Goal: Information Seeking & Learning: Learn about a topic

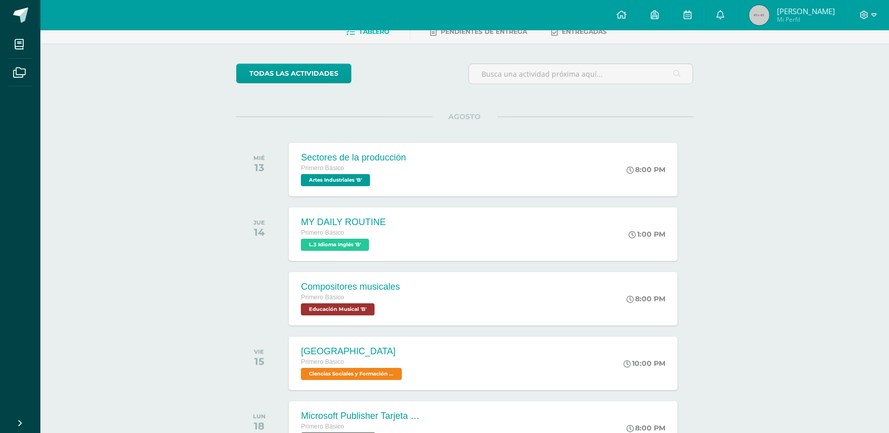
scroll to position [112, 0]
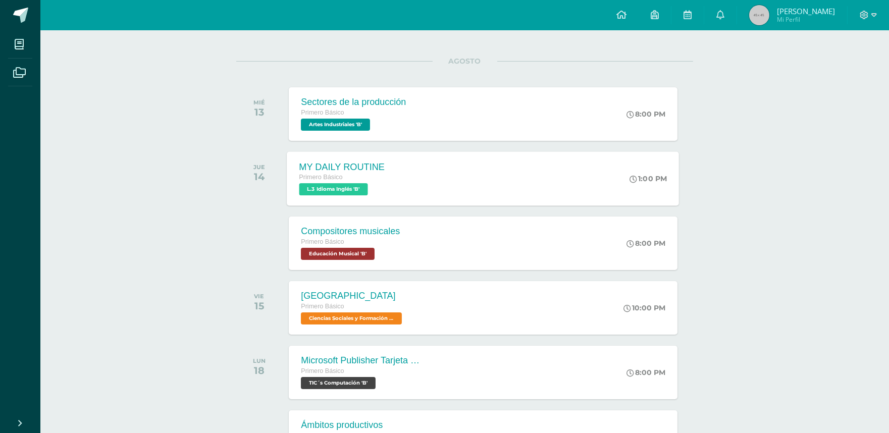
click at [360, 178] on div "Primero Básico" at bounding box center [342, 177] width 86 height 11
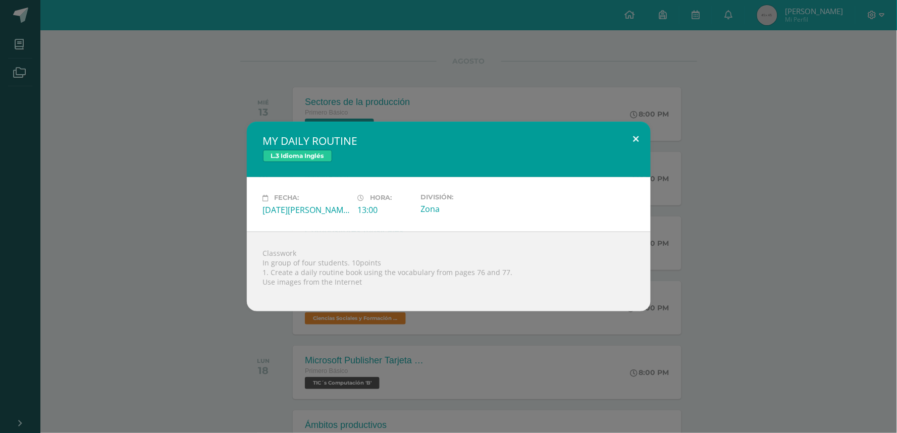
click at [638, 137] on button at bounding box center [636, 139] width 29 height 34
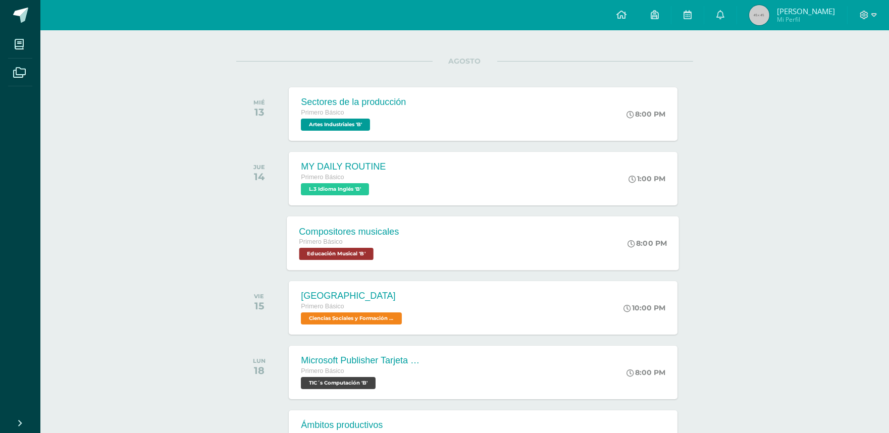
click at [375, 238] on div "Primero Básico" at bounding box center [349, 242] width 100 height 11
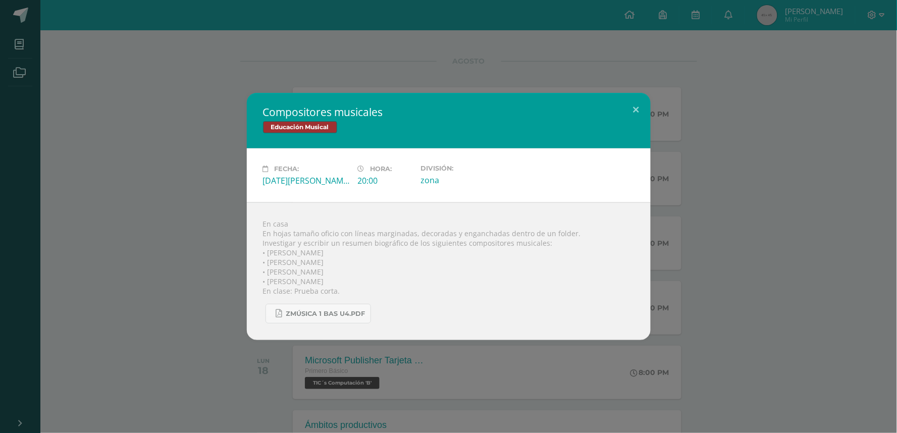
drag, startPoint x: 329, startPoint y: 244, endPoint x: 399, endPoint y: 281, distance: 79.5
click at [399, 281] on div "En casa En hojas tamaño oficio con líneas marginadas, decoradas y enganchadas d…" at bounding box center [449, 271] width 404 height 138
copy div "un resumen biográfico de los siguientes compositores musicales: • [PERSON_NAME]…"
click at [625, 112] on button at bounding box center [636, 110] width 29 height 34
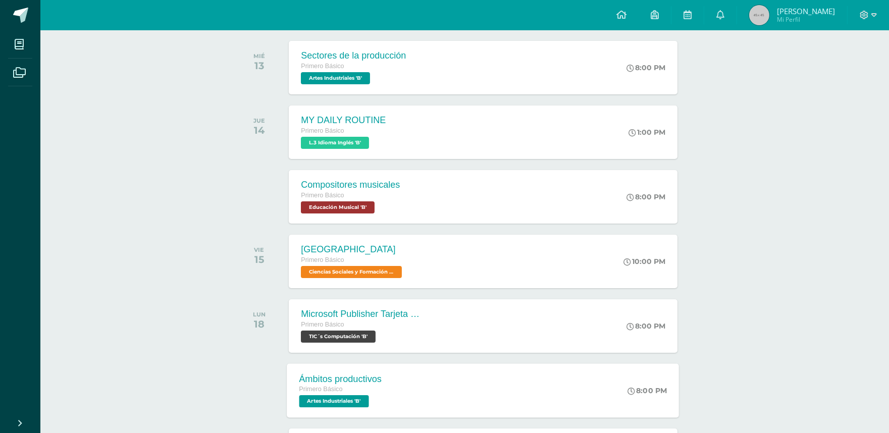
scroll to position [280, 0]
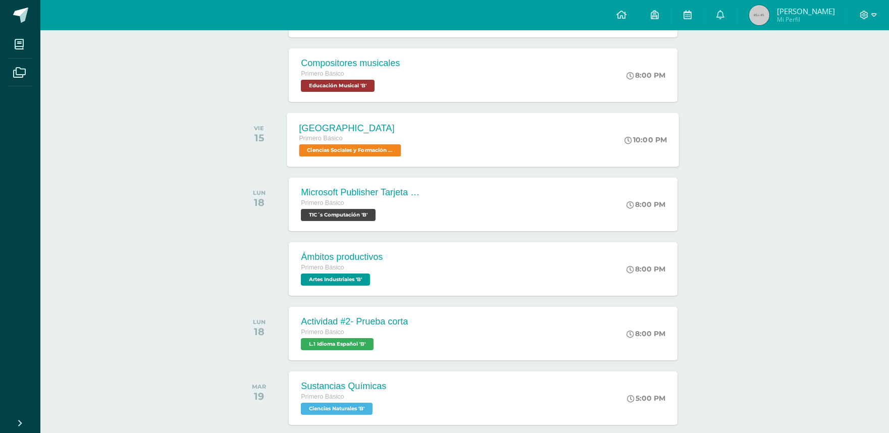
click at [425, 143] on div "[GEOGRAPHIC_DATA] Primero Básico Ciencias Sociales y Formación Ciudadana 'B' 10…" at bounding box center [483, 140] width 392 height 54
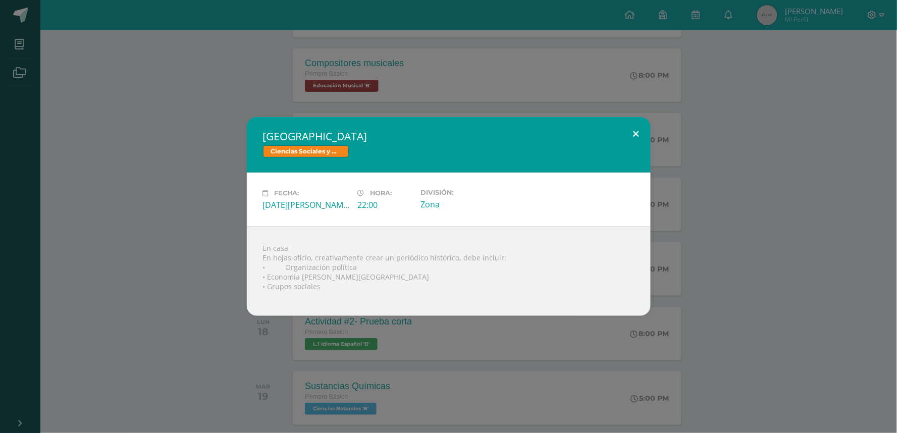
click at [639, 131] on button at bounding box center [636, 134] width 29 height 34
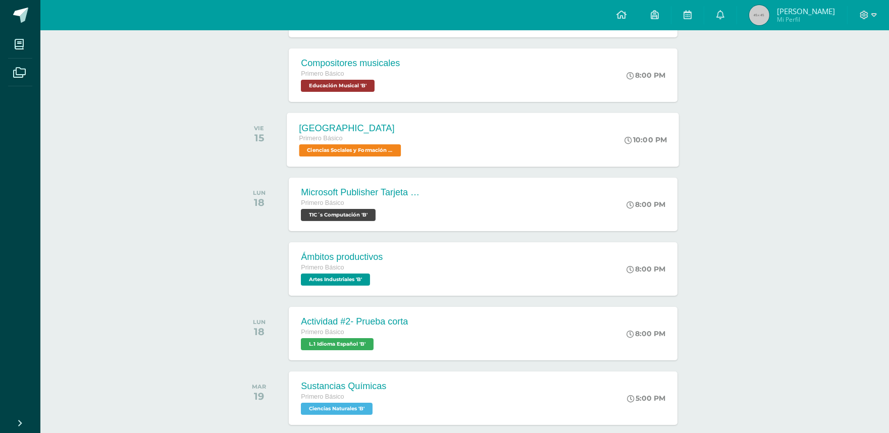
click at [394, 139] on div "Primero Básico" at bounding box center [351, 138] width 104 height 11
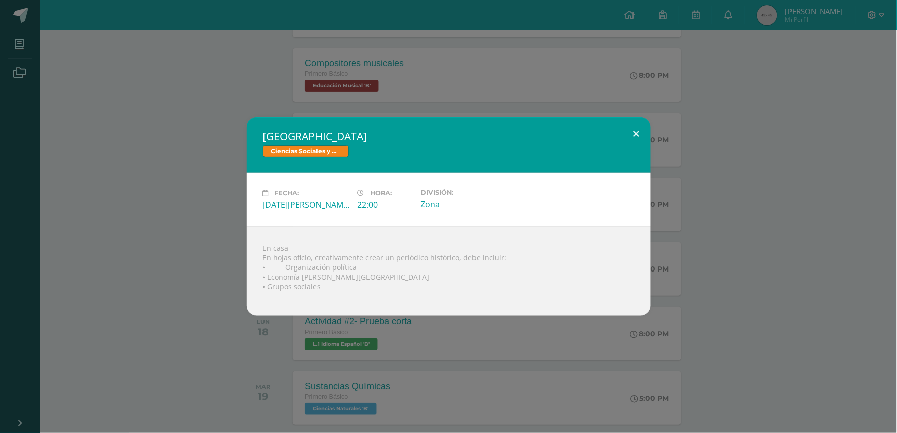
click at [638, 133] on button at bounding box center [636, 134] width 29 height 34
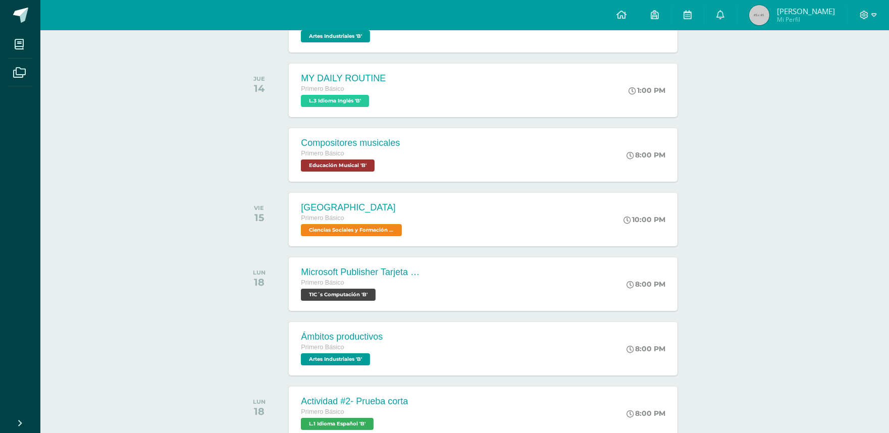
scroll to position [168, 0]
